Goal: Task Accomplishment & Management: Use online tool/utility

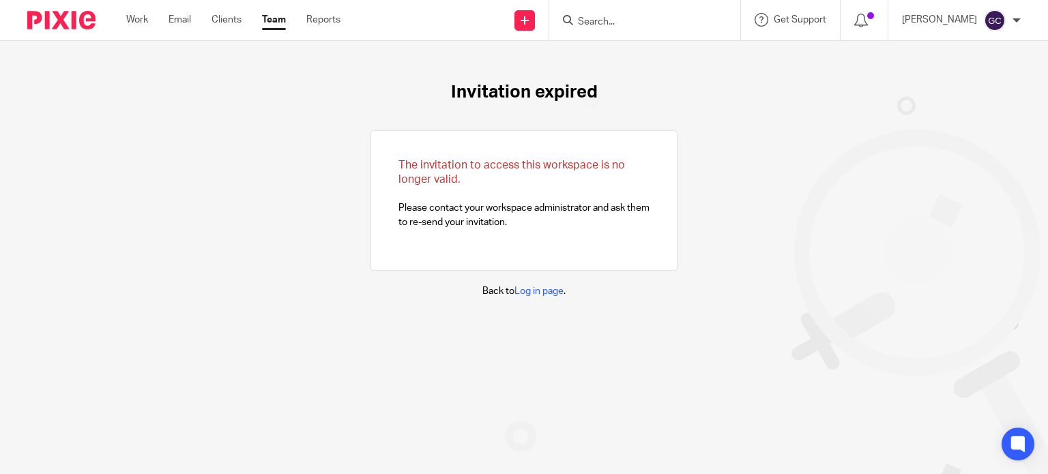
click at [69, 21] on img at bounding box center [61, 20] width 68 height 18
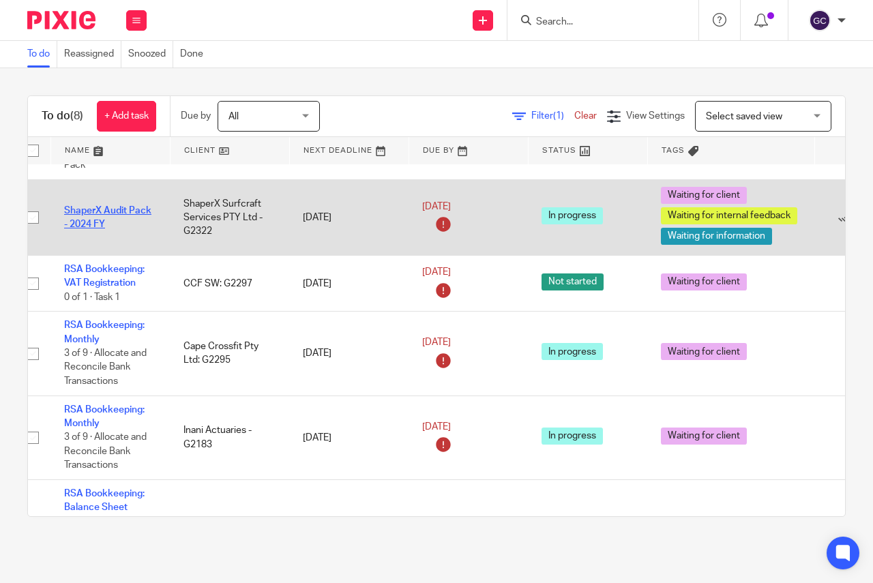
scroll to position [126, 15]
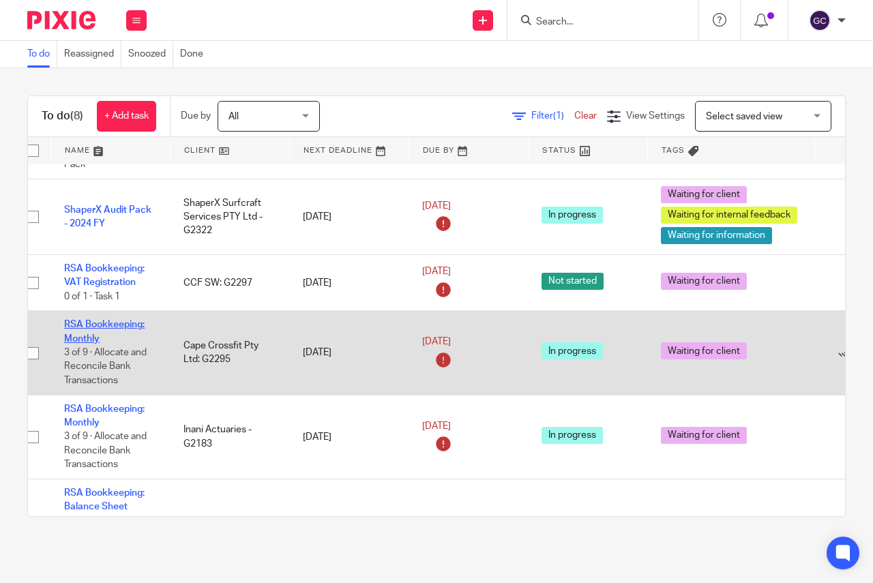
drag, startPoint x: 91, startPoint y: 332, endPoint x: 68, endPoint y: 327, distance: 23.2
click at [68, 327] on td "RSA Bookkeeping: Monthly 3 of 9 · Allocate and Reconcile Bank Transactions" at bounding box center [109, 353] width 119 height 84
click at [68, 327] on link "RSA Bookkeeping: Monthly" at bounding box center [104, 331] width 81 height 23
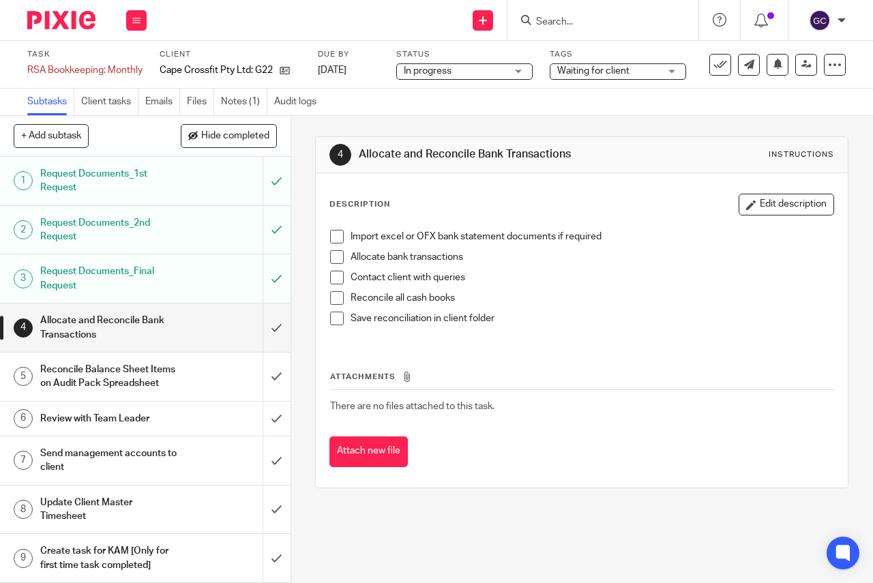
scroll to position [14, 0]
